Goal: Information Seeking & Learning: Learn about a topic

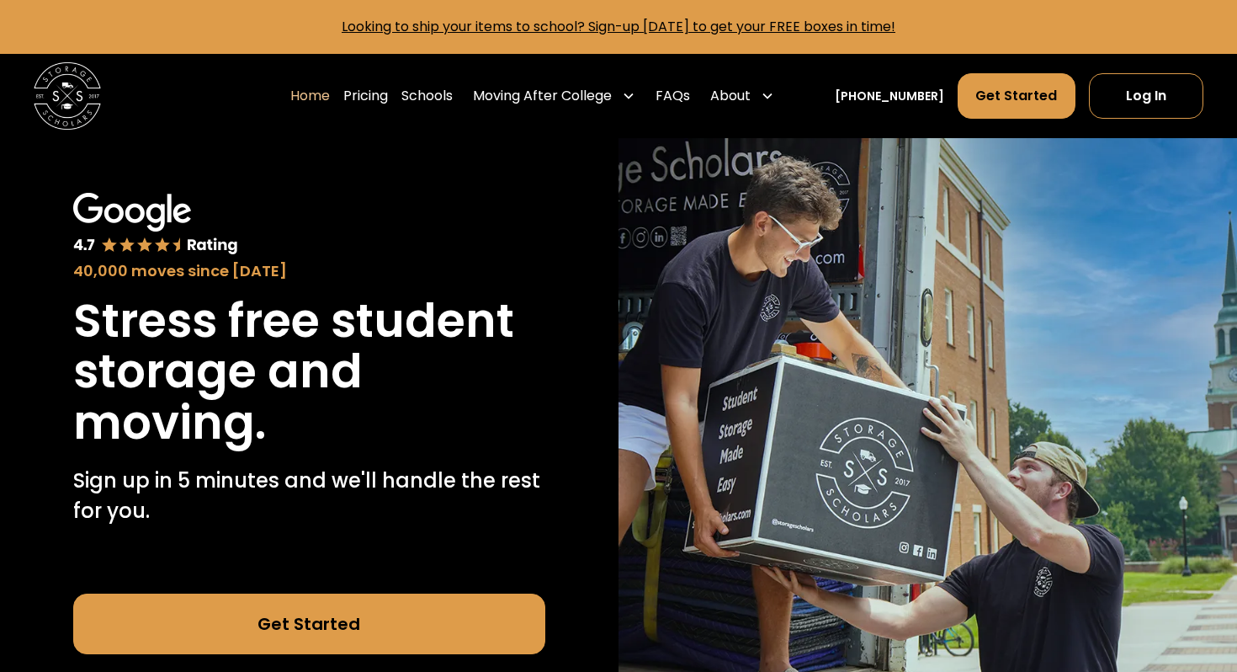
scroll to position [113, 0]
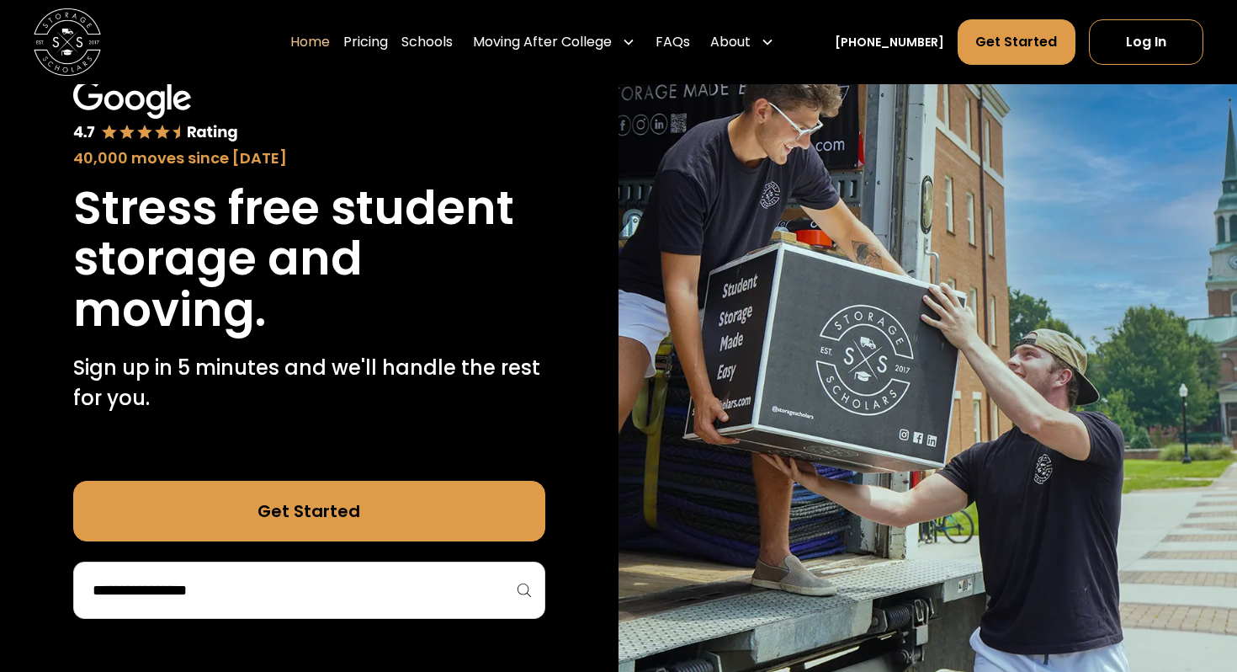
click at [464, 599] on input "search" at bounding box center [309, 590] width 437 height 29
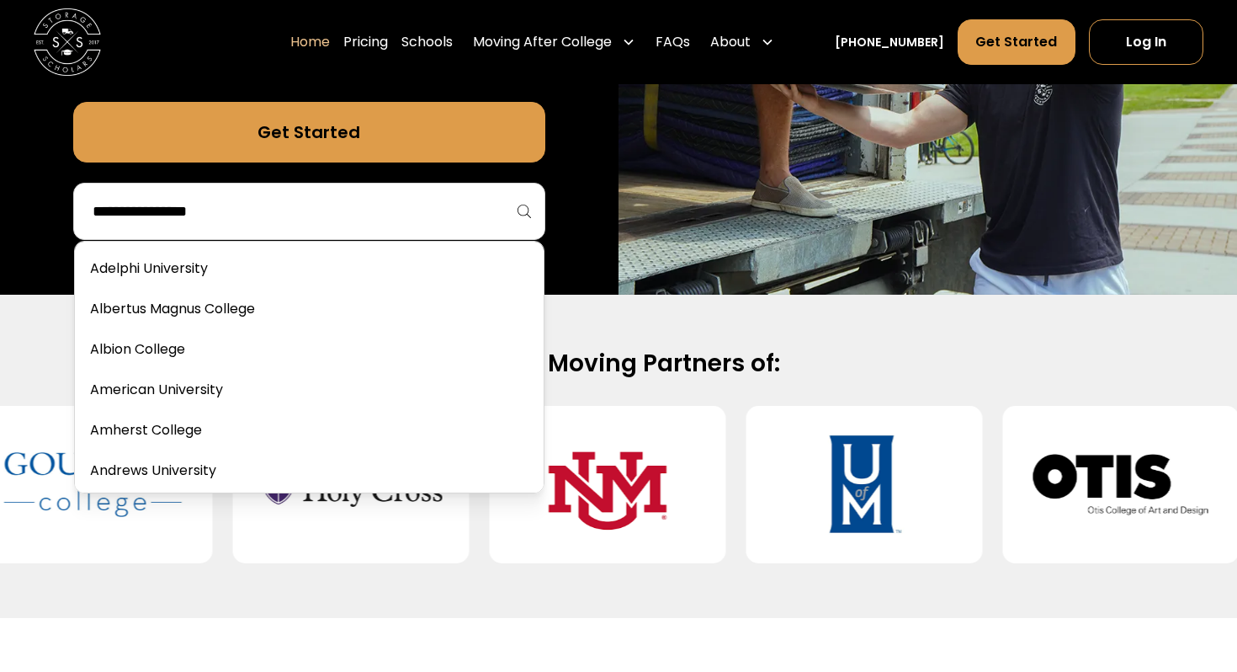
scroll to position [467, 0]
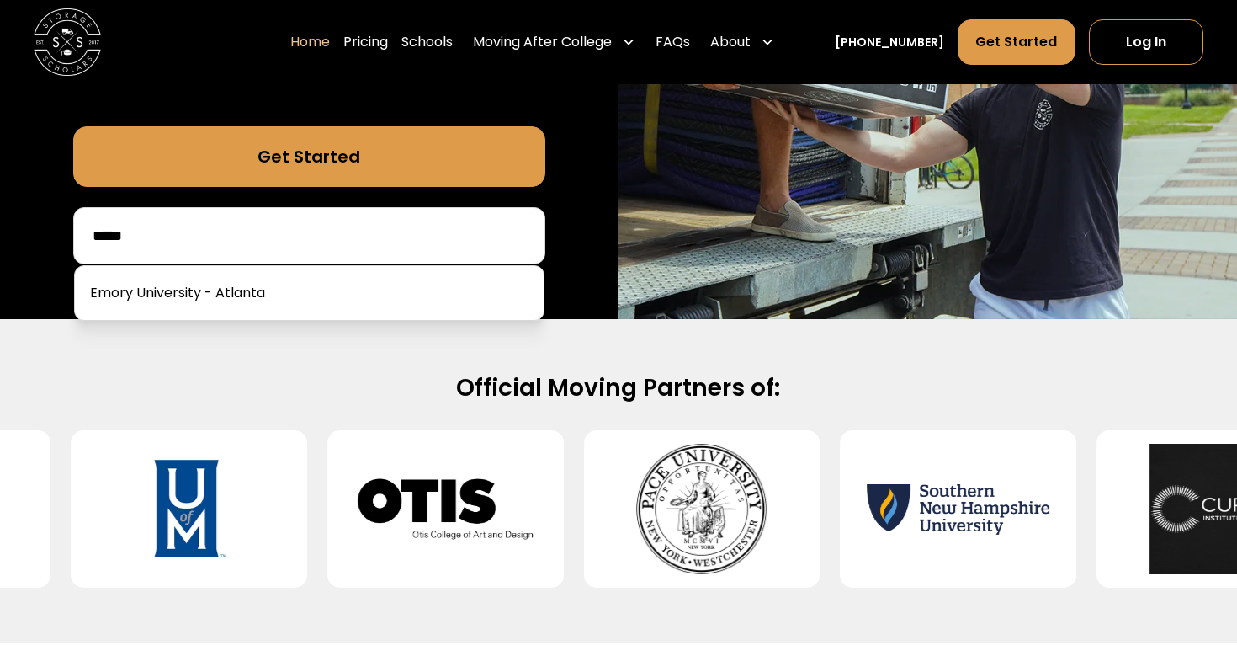
type input "*****"
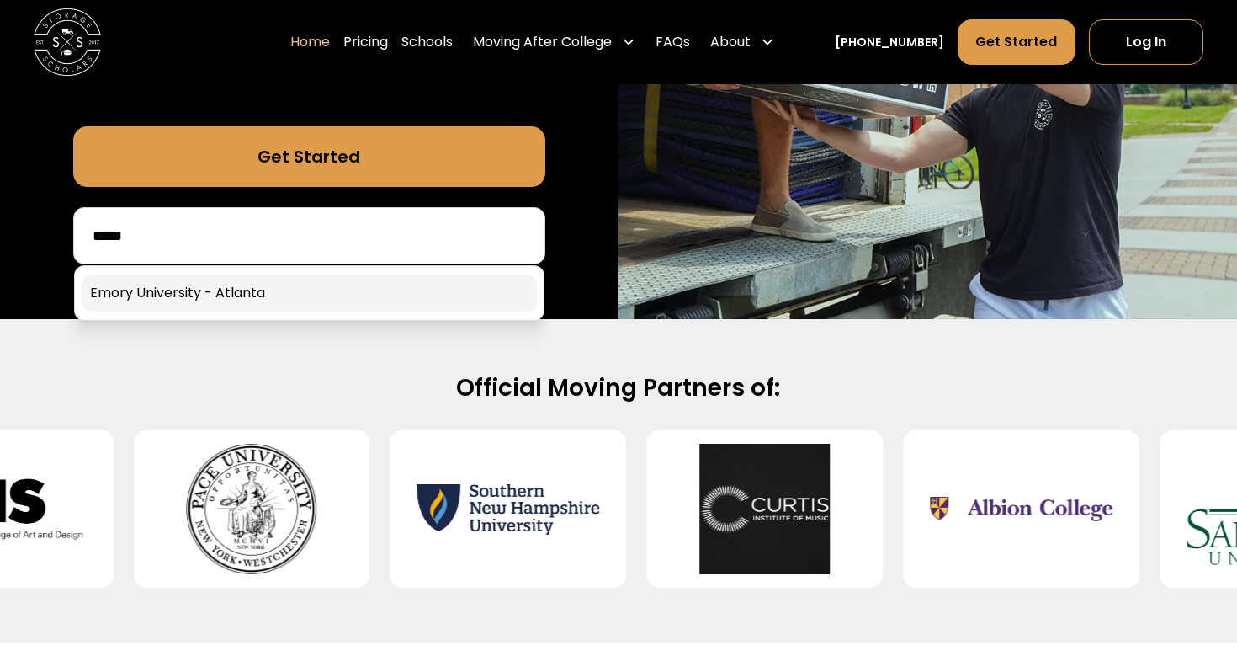
click at [173, 300] on link at bounding box center [309, 292] width 455 height 37
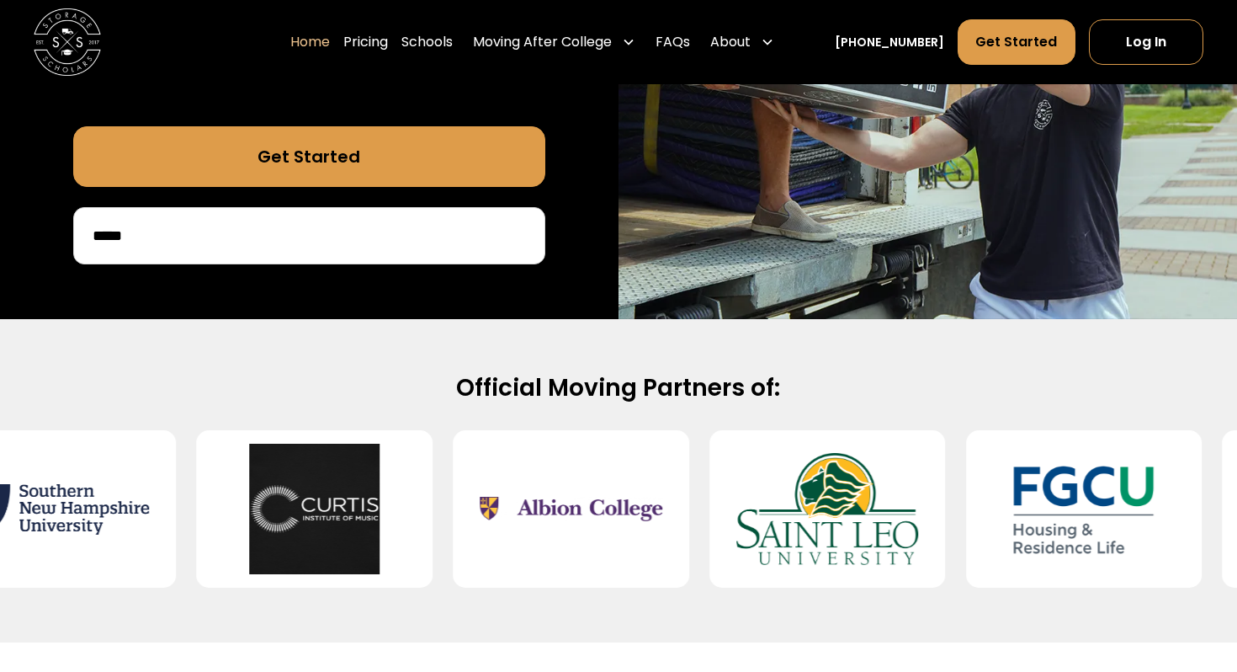
click at [352, 161] on link "Get Started" at bounding box center [309, 156] width 472 height 61
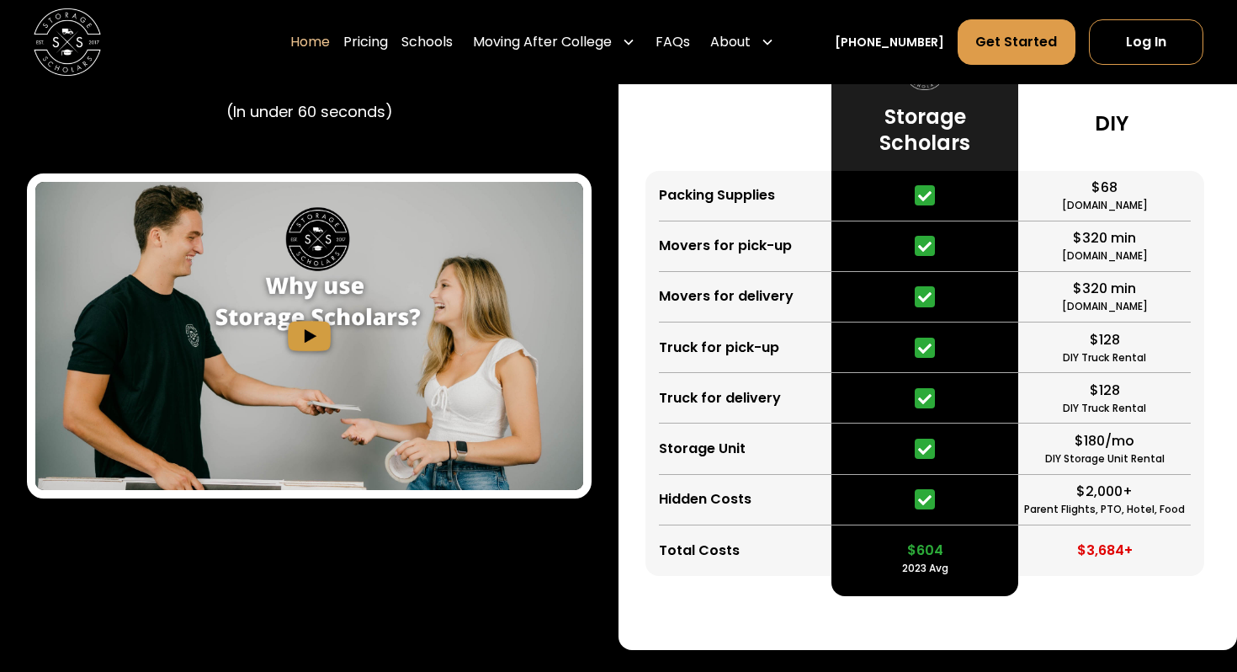
scroll to position [3135, 0]
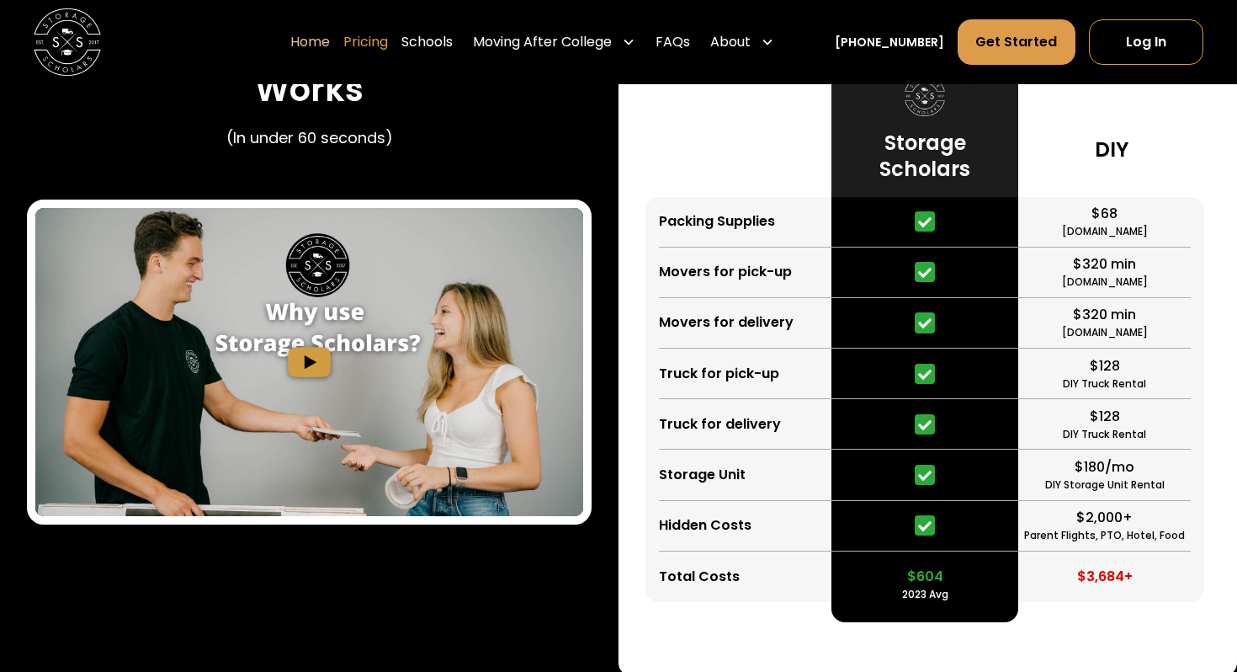
click at [380, 37] on link "Pricing" at bounding box center [365, 42] width 45 height 47
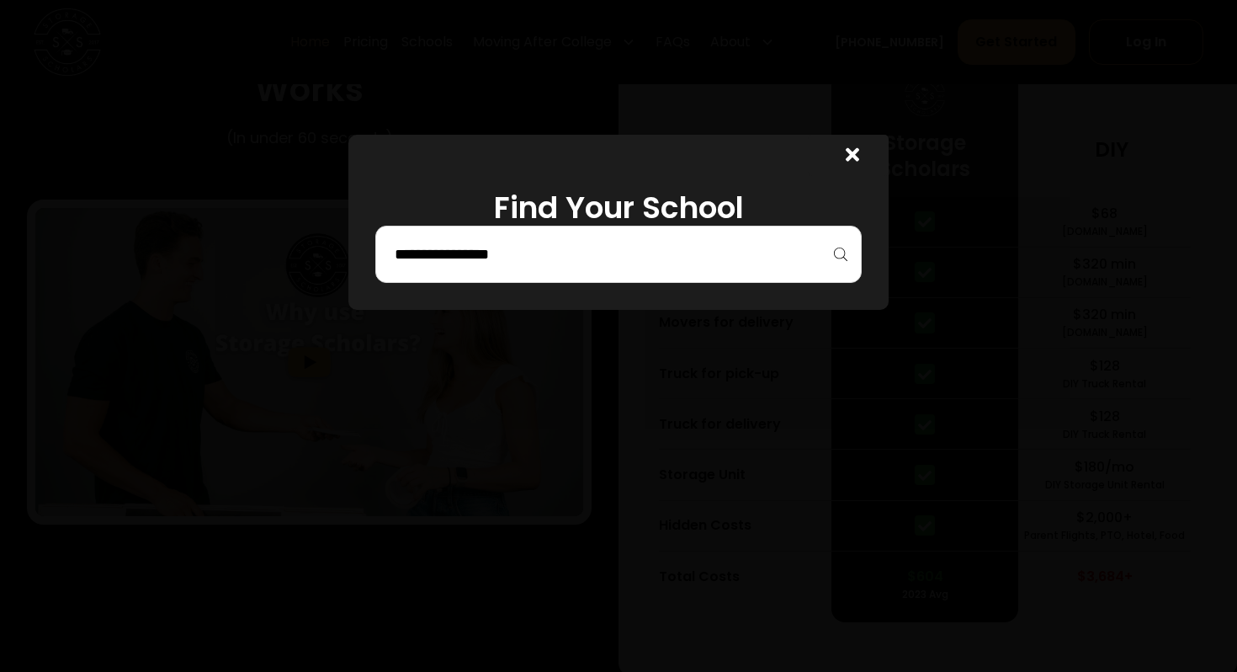
click at [513, 235] on div at bounding box center [618, 254] width 487 height 57
click at [505, 258] on input "search" at bounding box center [618, 254] width 451 height 29
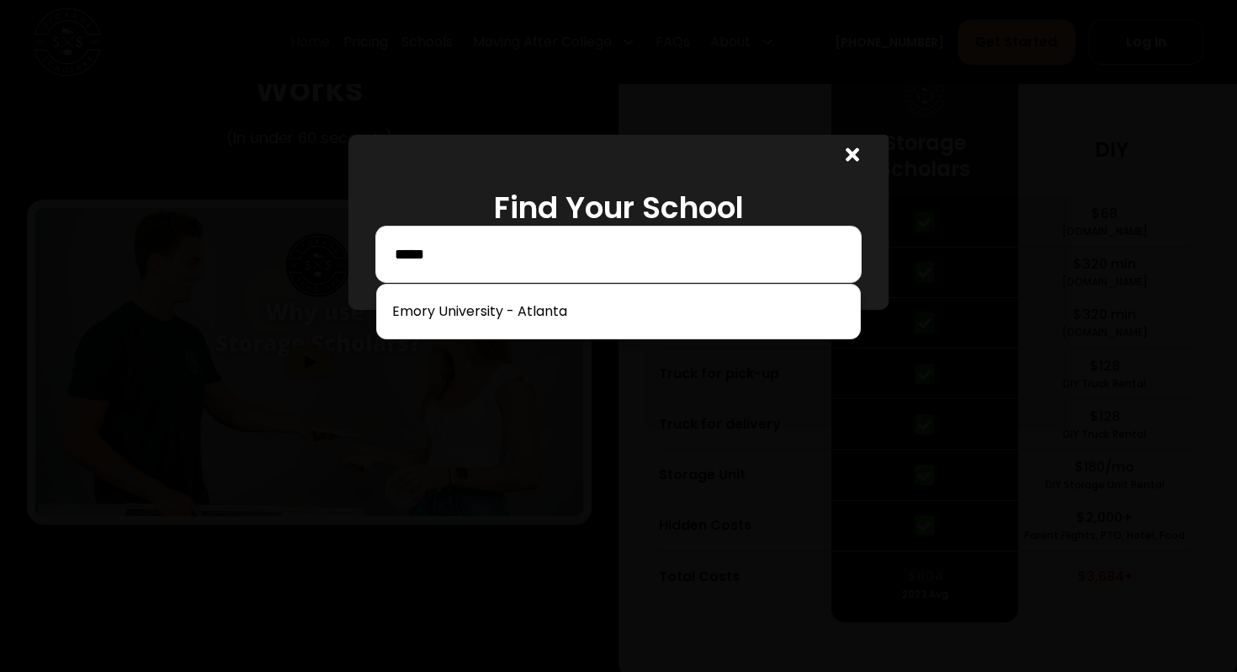
type input "*****"
click at [450, 313] on link at bounding box center [619, 311] width 470 height 37
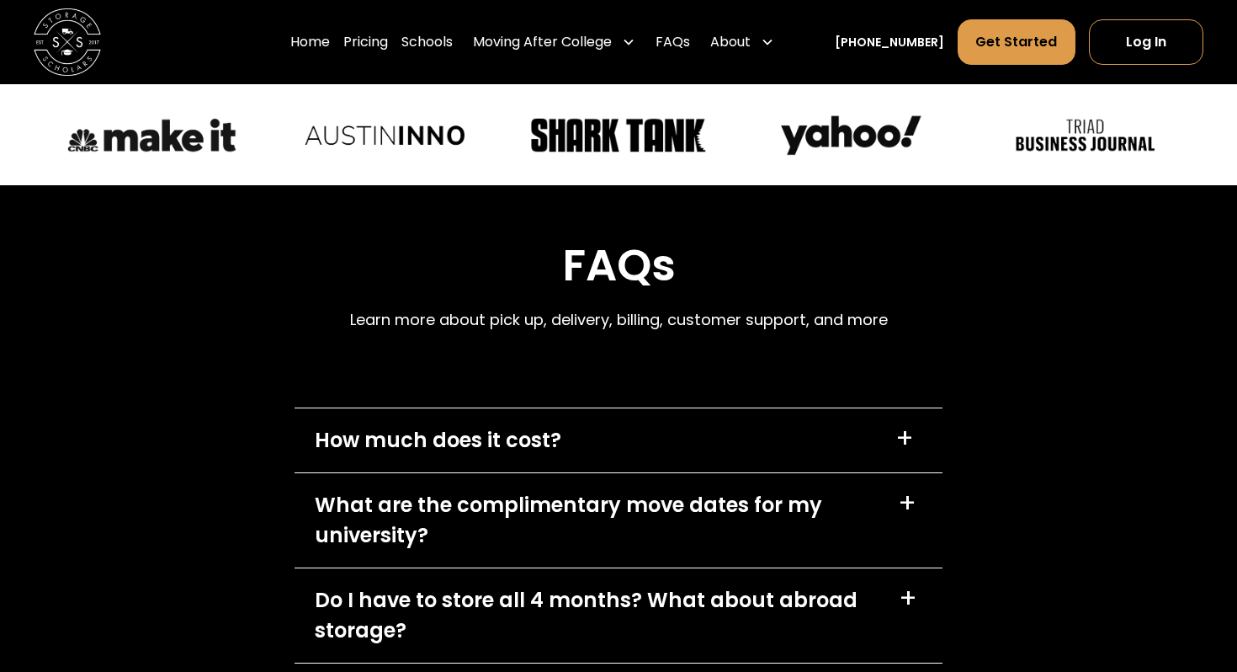
scroll to position [7204, 0]
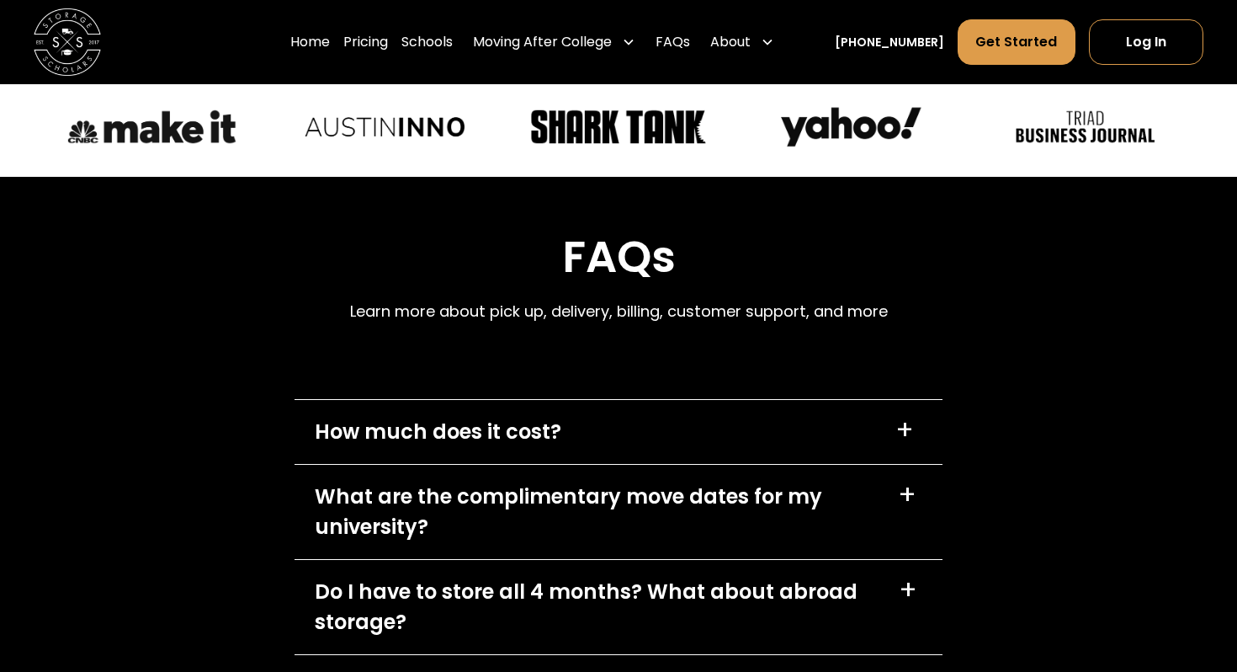
click at [613, 400] on div "How much does it cost? +" at bounding box center [619, 432] width 648 height 64
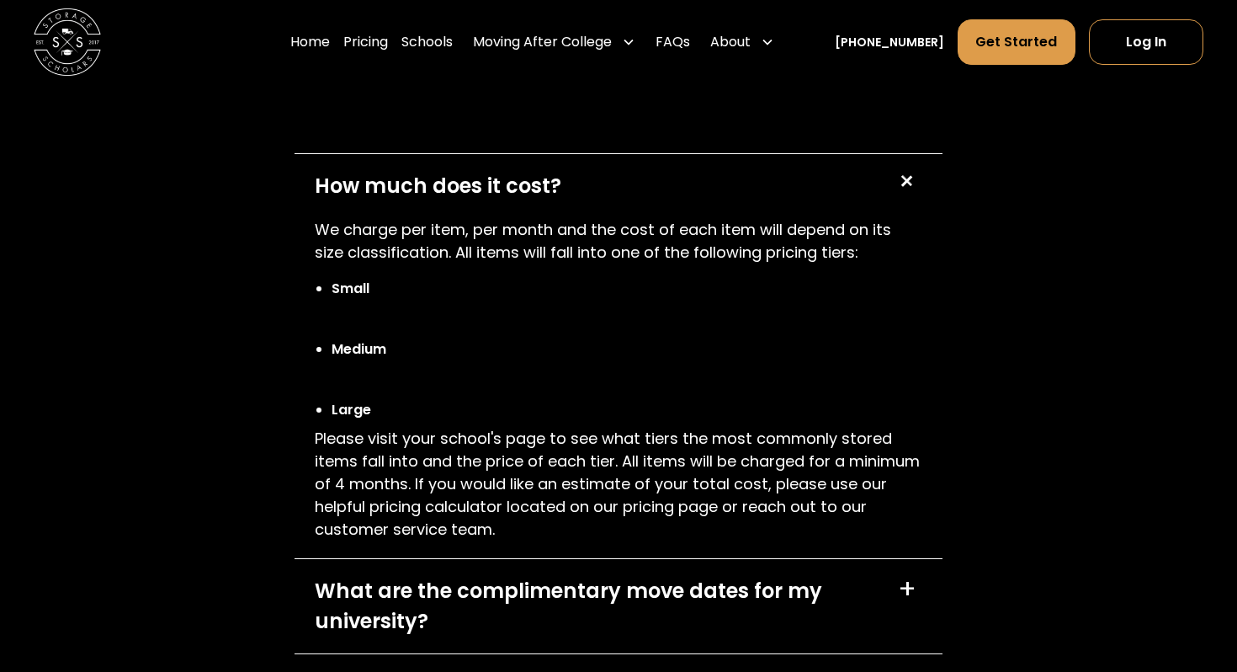
scroll to position [7457, 0]
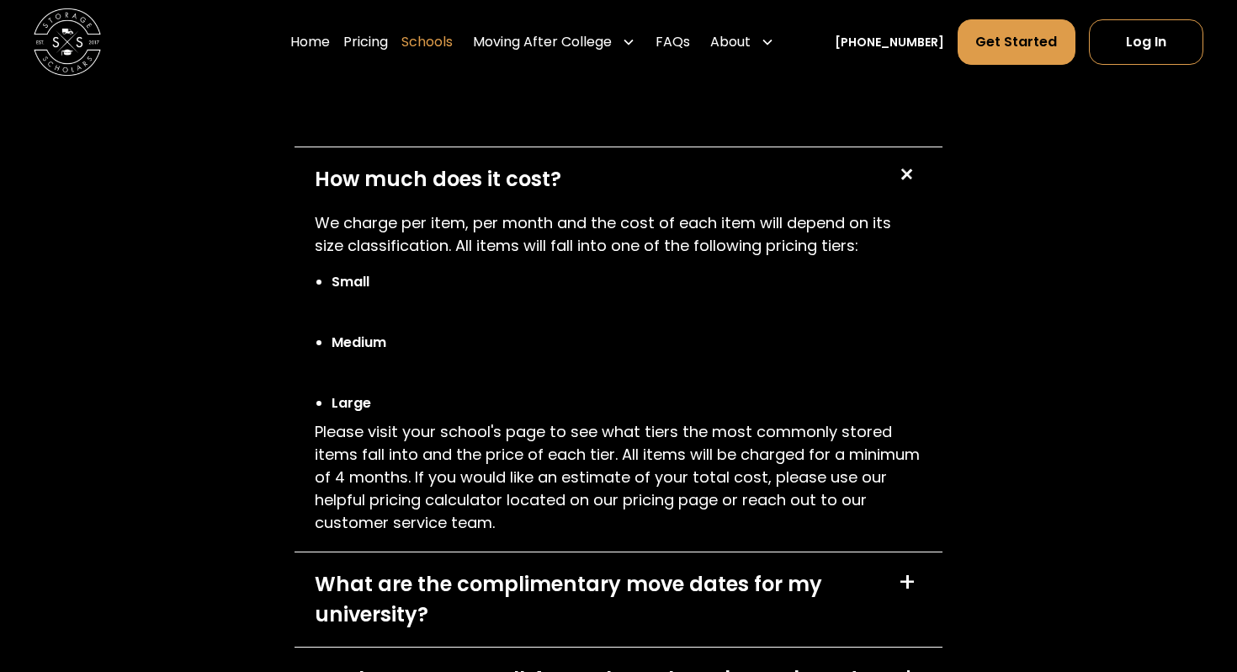
click at [453, 32] on link "Schools" at bounding box center [427, 42] width 51 height 47
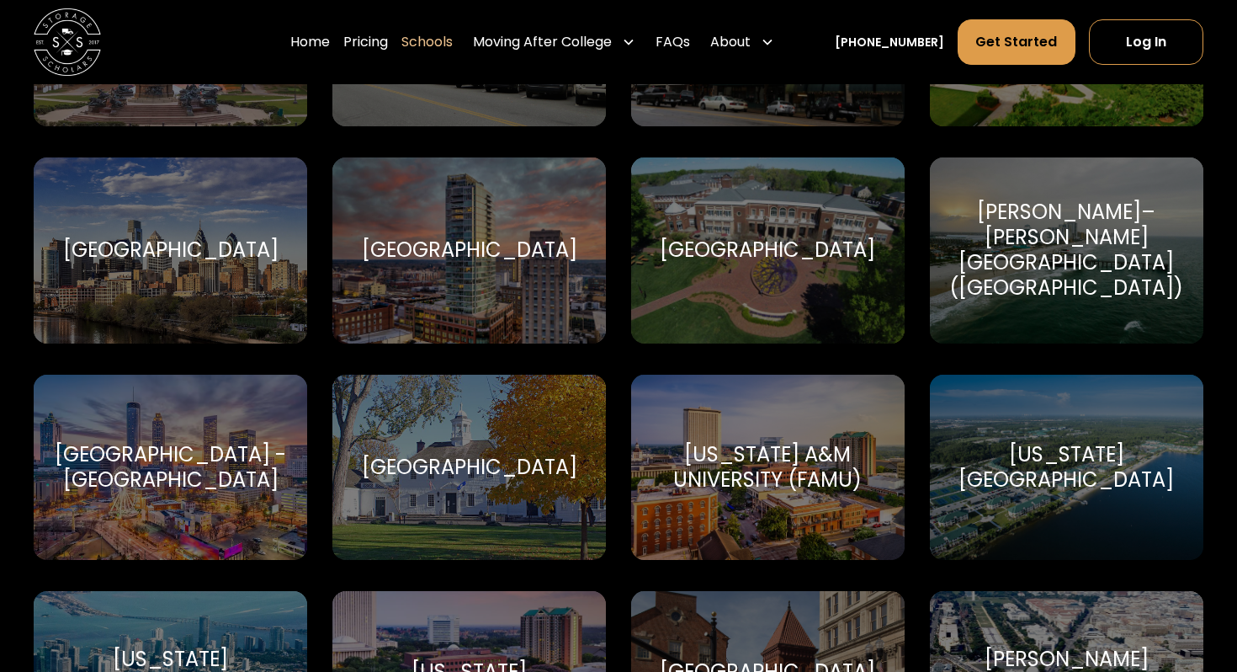
scroll to position [2646, 0]
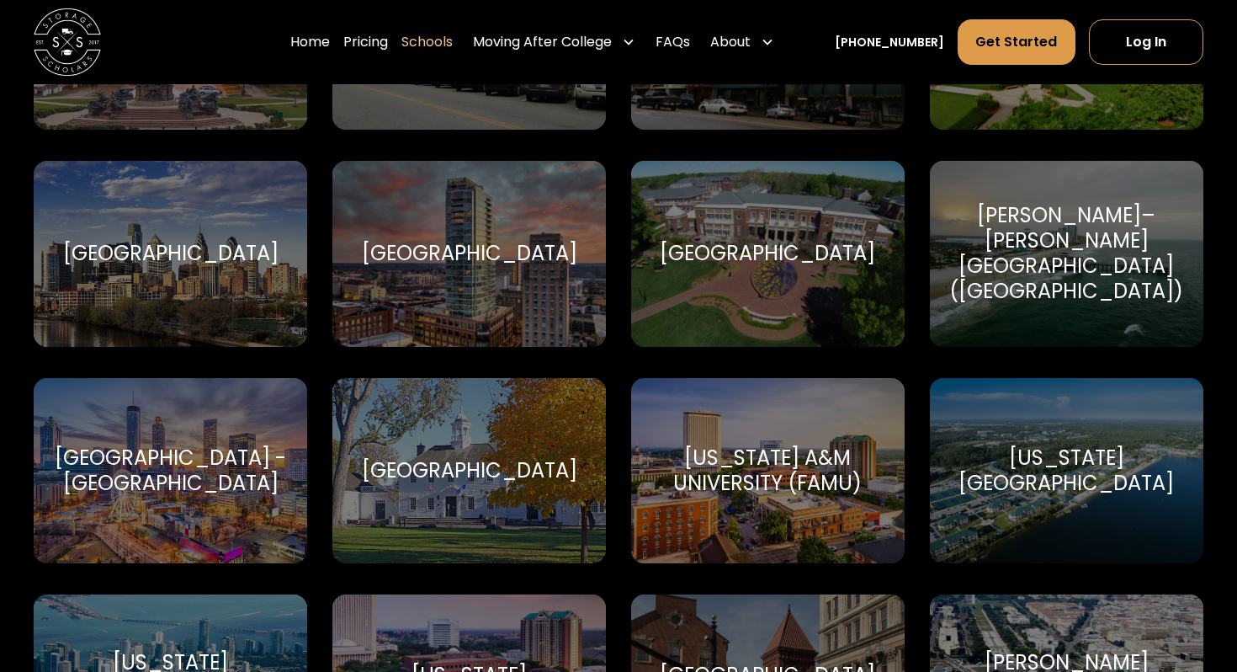
click at [208, 483] on div "[GEOGRAPHIC_DATA] - [GEOGRAPHIC_DATA]" at bounding box center [170, 470] width 233 height 51
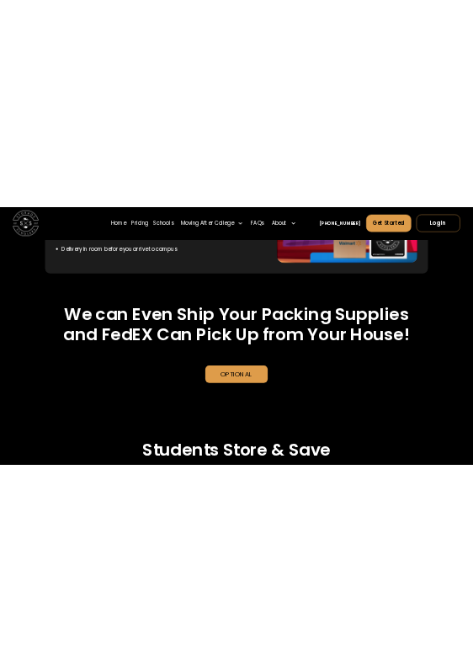
scroll to position [3551, 0]
